Goal: Navigation & Orientation: Understand site structure

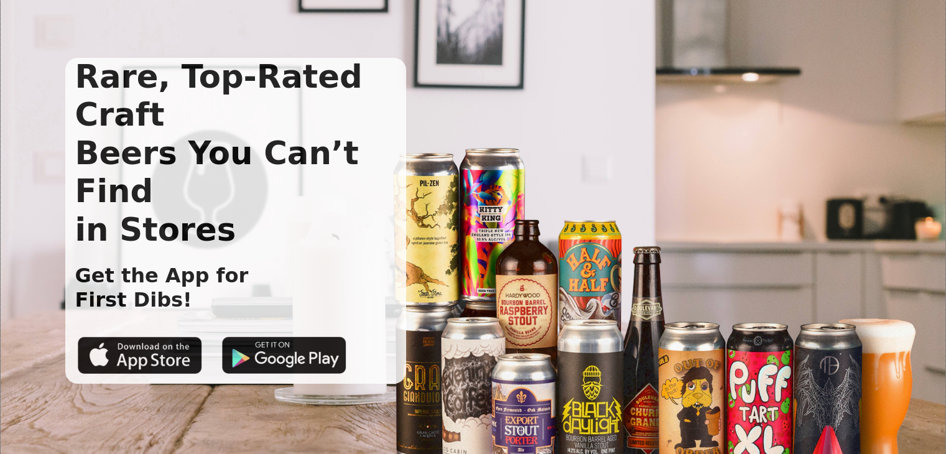
scroll to position [9, 0]
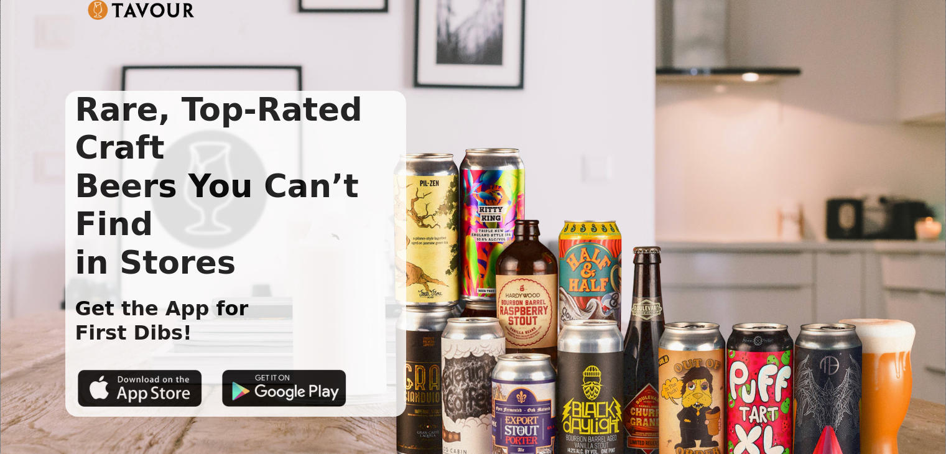
click at [134, 7] on img at bounding box center [142, 10] width 108 height 20
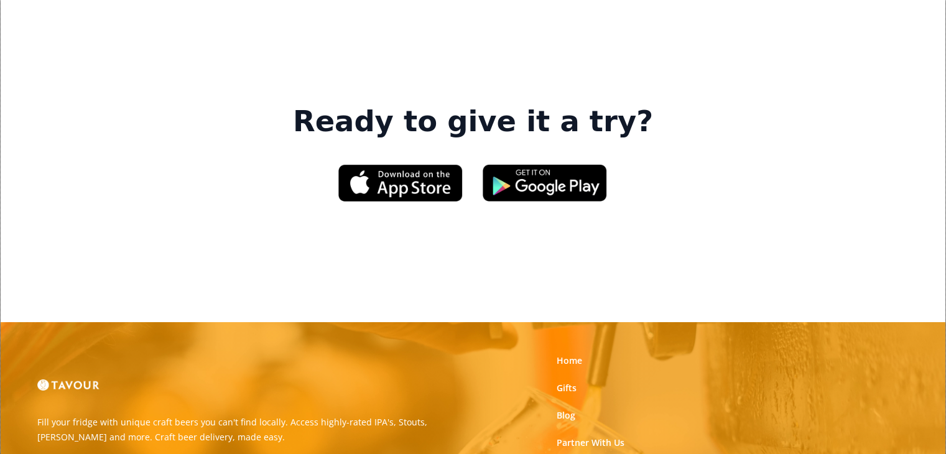
scroll to position [2022, 0]
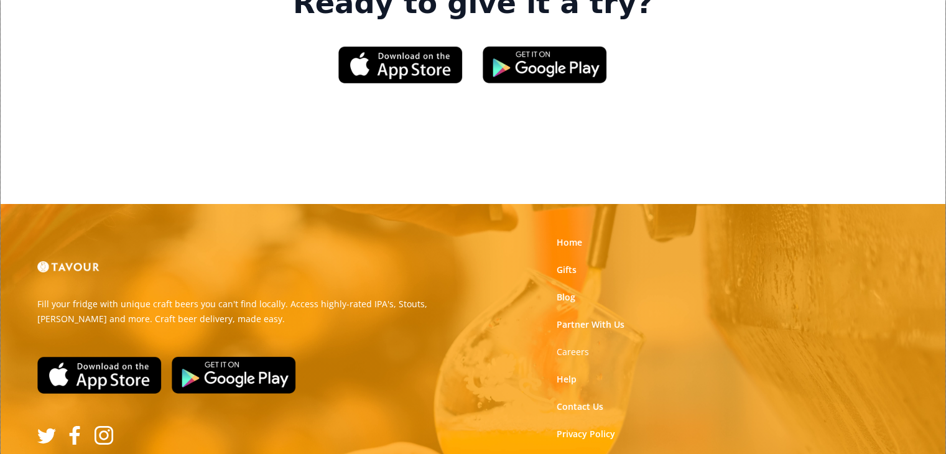
click at [609, 454] on link "Terms of Use" at bounding box center [584, 461] width 55 height 12
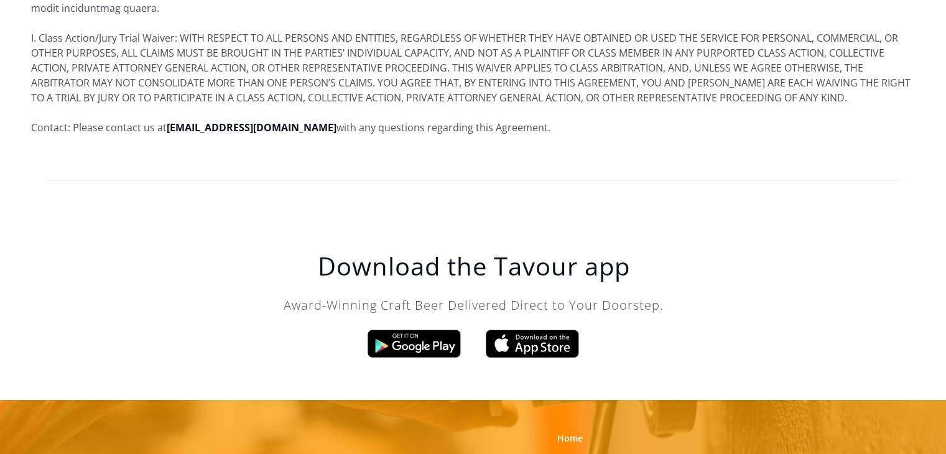
scroll to position [8786, 0]
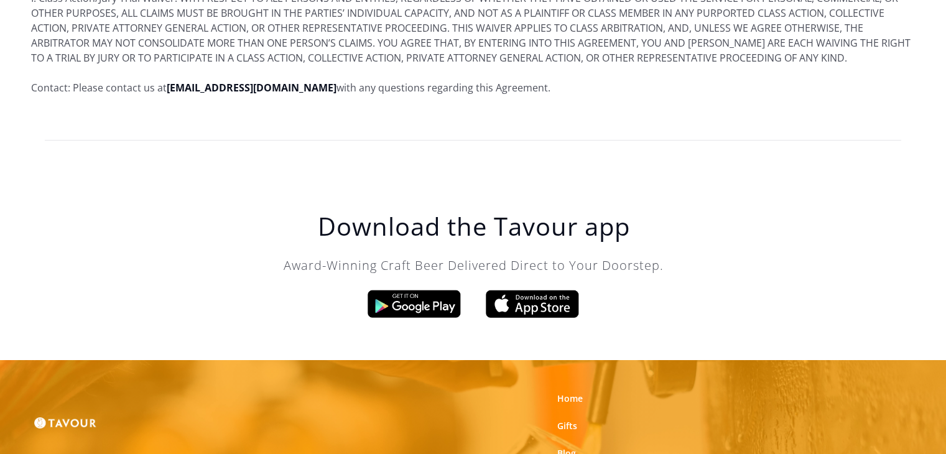
click at [72, 398] on link at bounding box center [65, 423] width 62 height 50
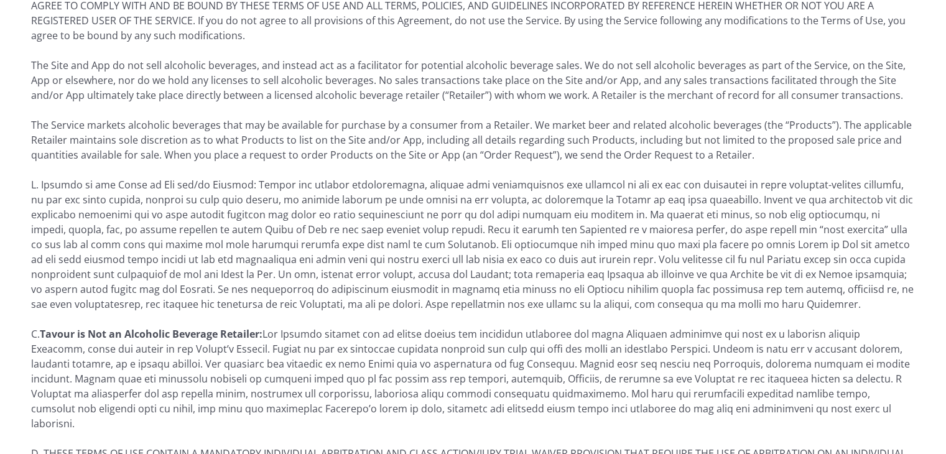
scroll to position [282, 0]
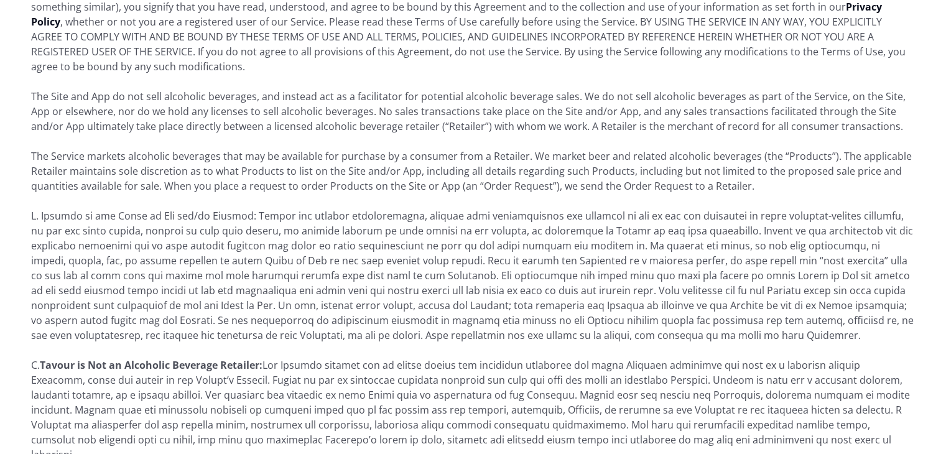
click at [758, 6] on strong "Privacy Policy" at bounding box center [456, 14] width 851 height 29
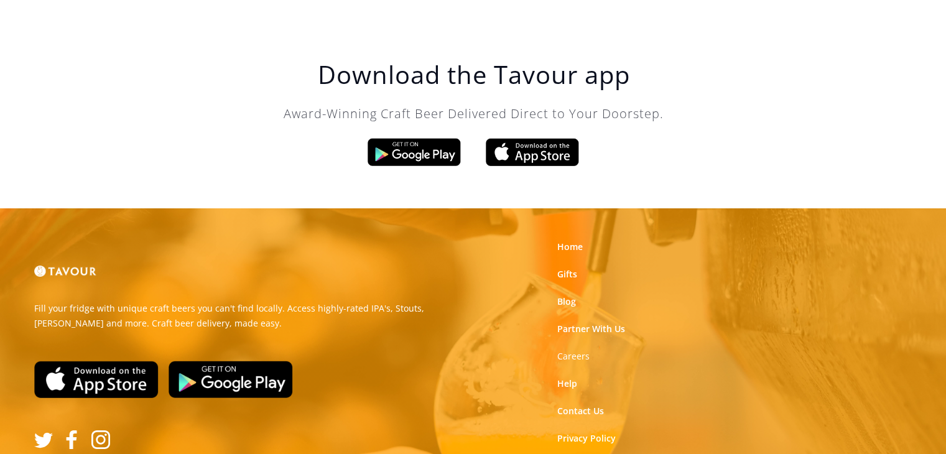
scroll to position [3981, 0]
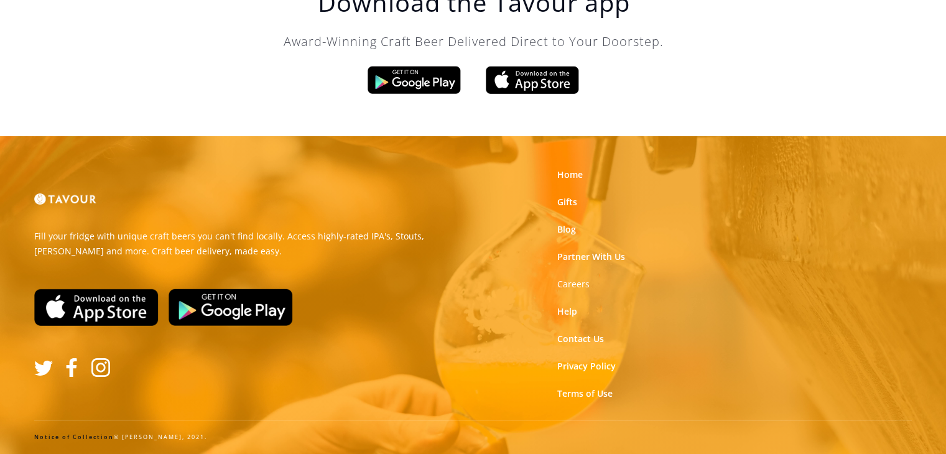
click at [78, 199] on img at bounding box center [65, 199] width 62 height 12
click at [52, 203] on img at bounding box center [65, 199] width 62 height 12
